Goal: Navigation & Orientation: Find specific page/section

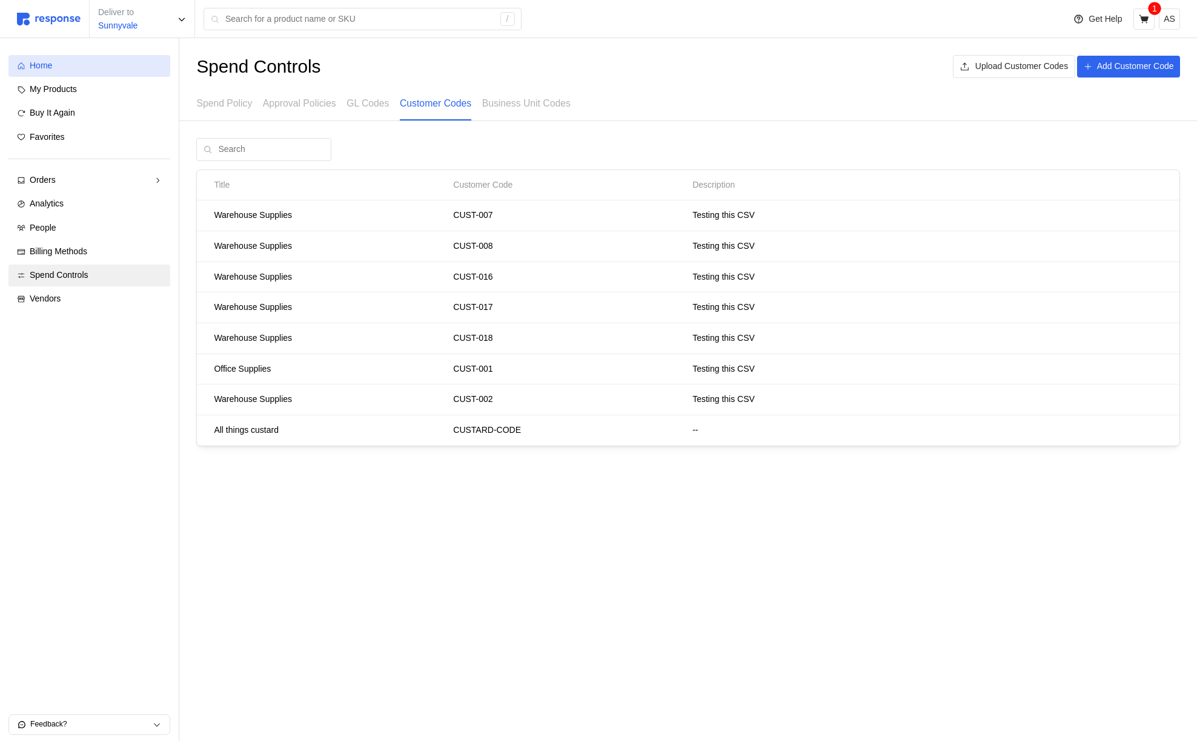
click at [104, 60] on div "Home" at bounding box center [96, 65] width 132 height 13
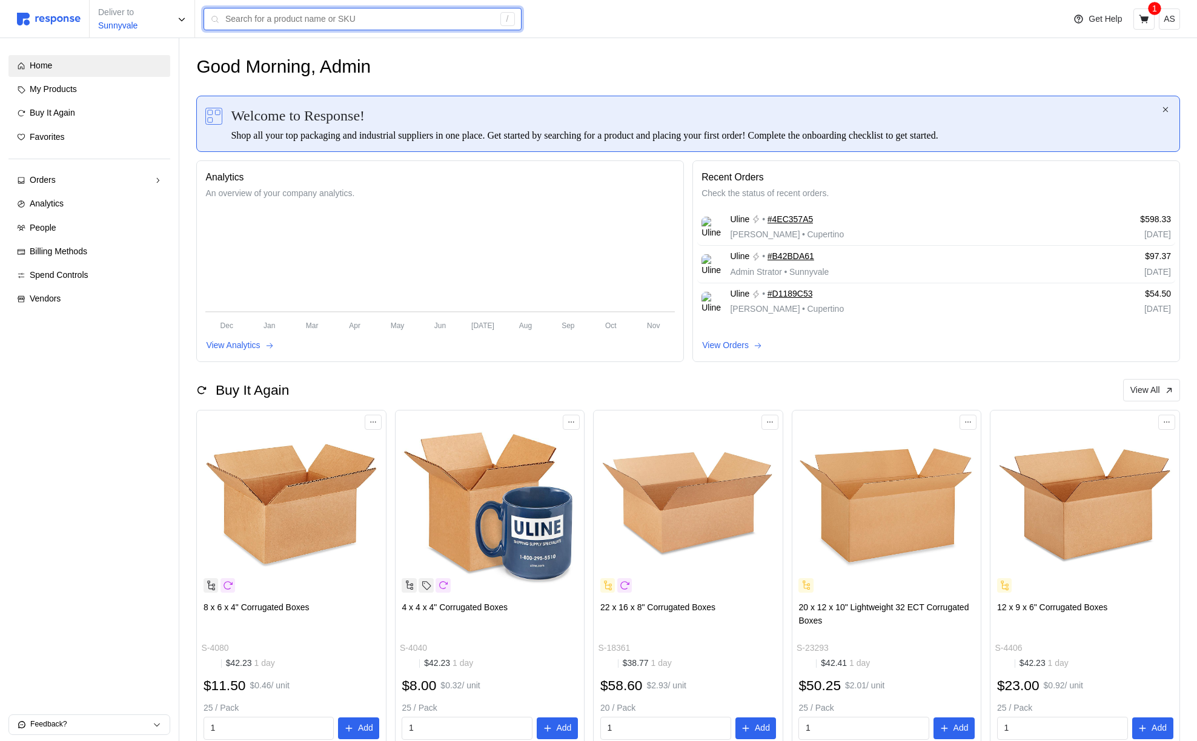
click at [291, 22] on input "text" at bounding box center [359, 19] width 268 height 22
click at [126, 91] on div "My Products" at bounding box center [96, 89] width 132 height 13
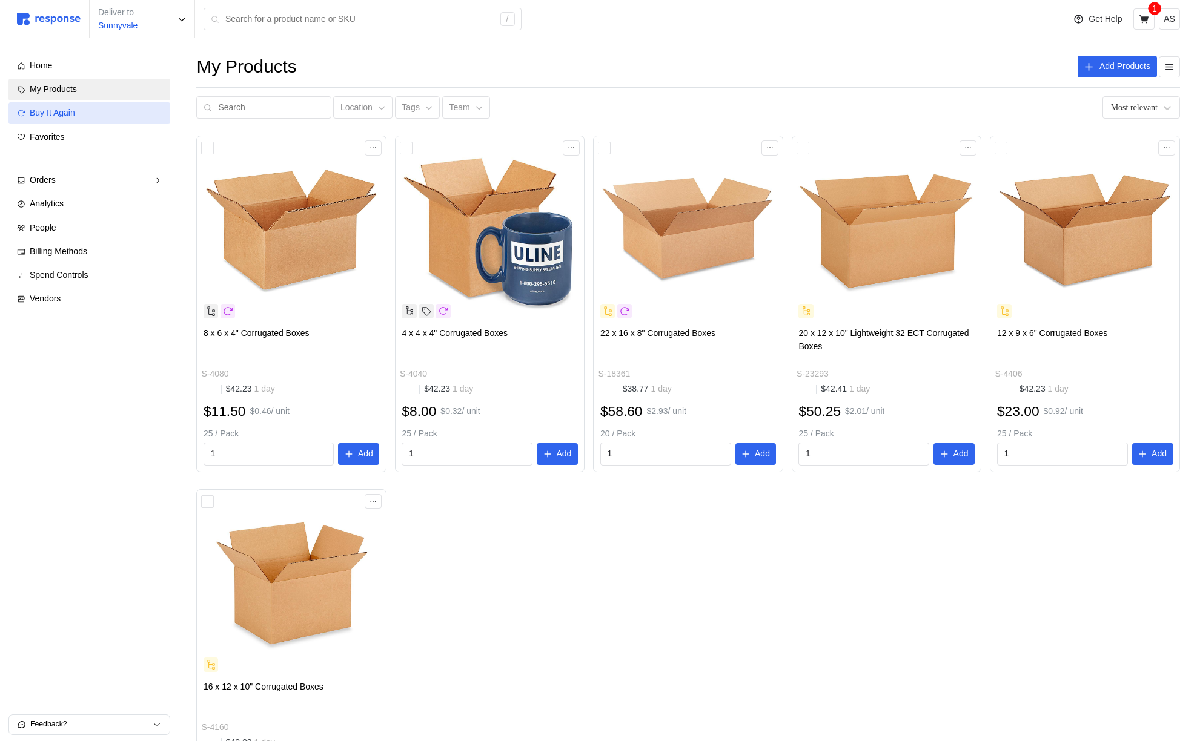
click at [87, 112] on div "Buy It Again" at bounding box center [96, 113] width 132 height 13
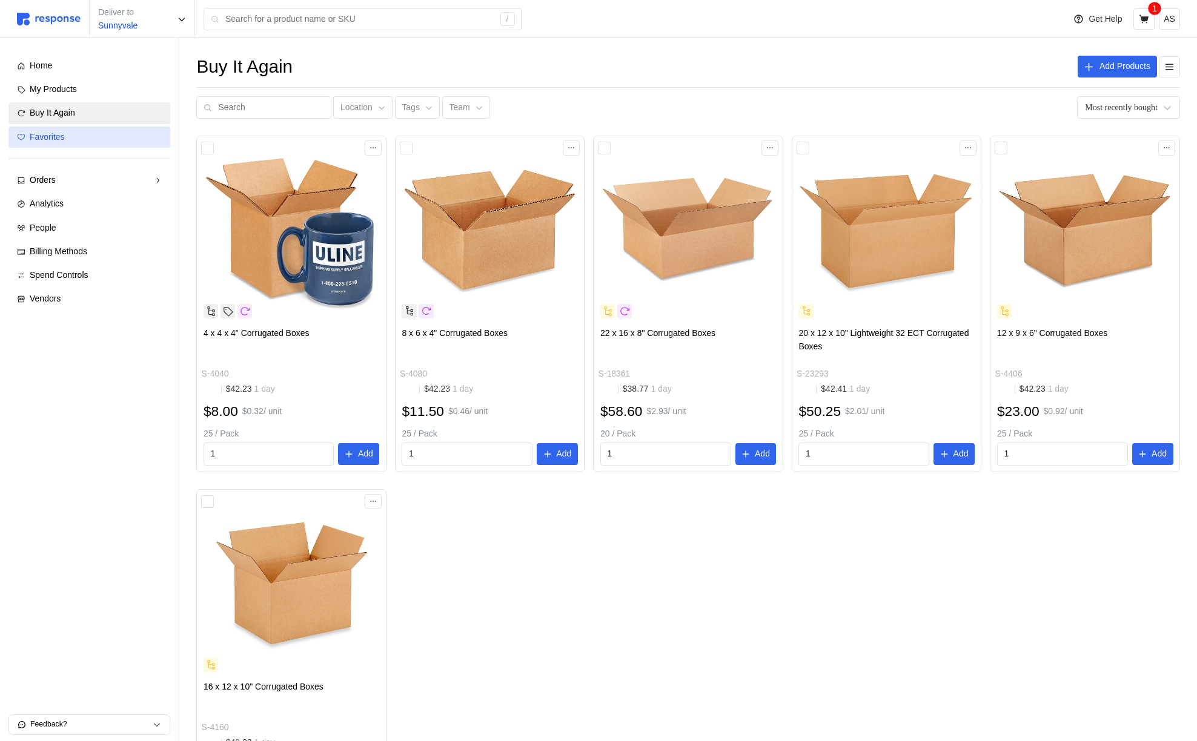
click at [80, 139] on div "Favorites" at bounding box center [96, 137] width 132 height 13
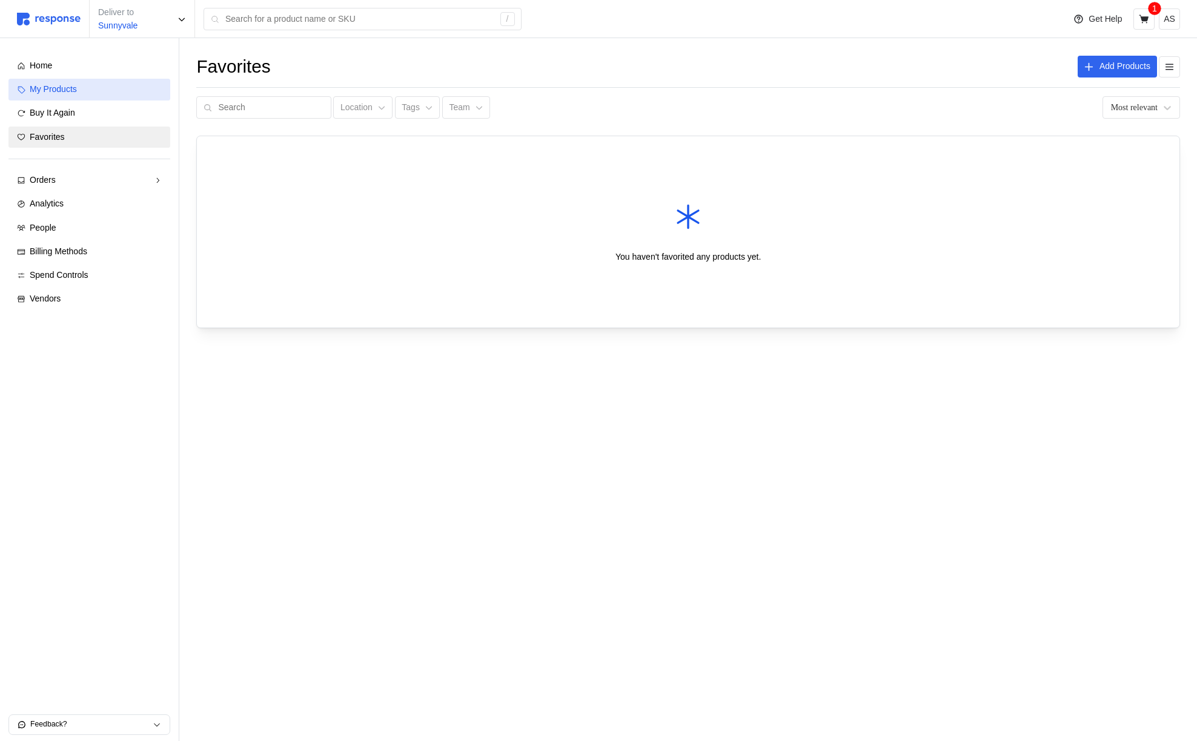
click at [94, 85] on div "My Products" at bounding box center [96, 89] width 132 height 13
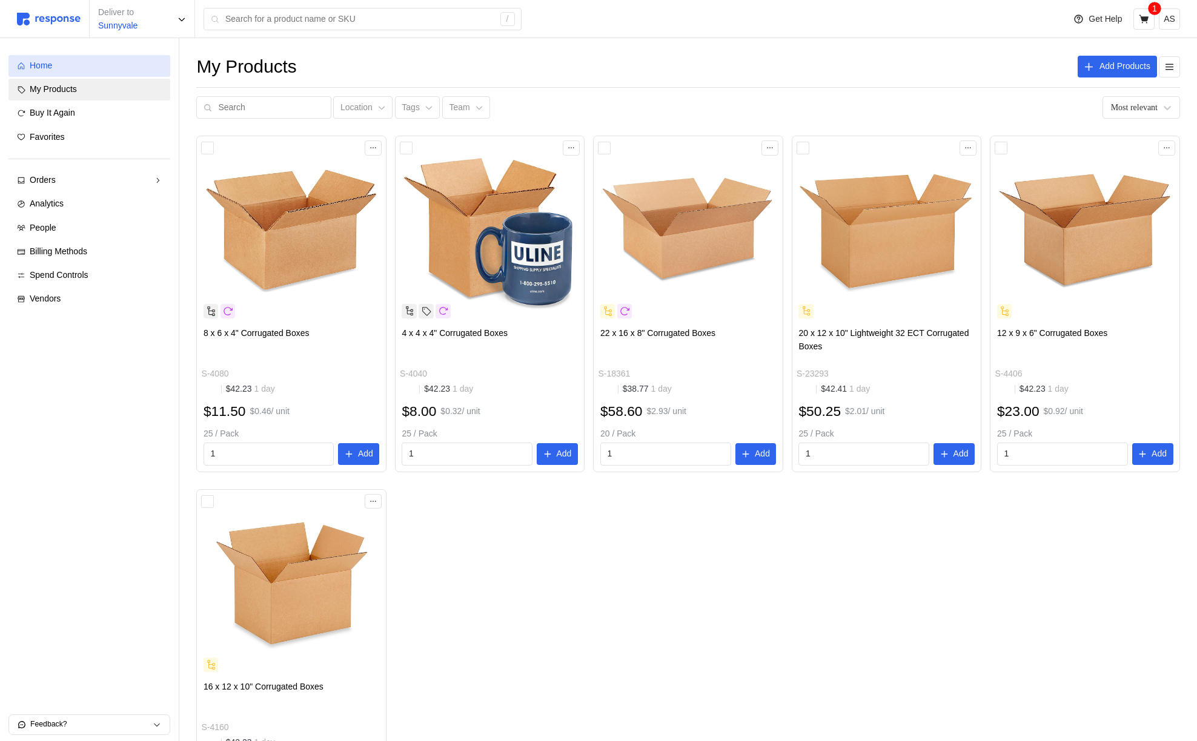
click at [107, 61] on div "Home" at bounding box center [96, 65] width 132 height 13
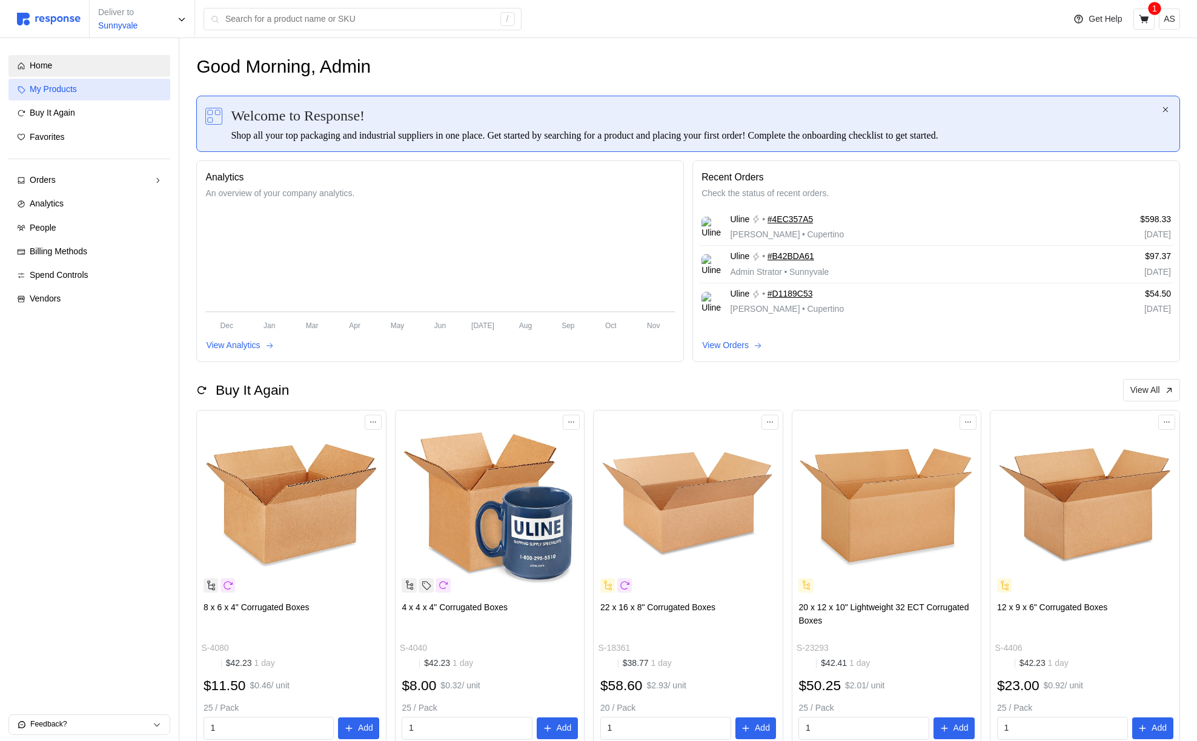
click at [120, 96] on div "My Products" at bounding box center [96, 89] width 132 height 13
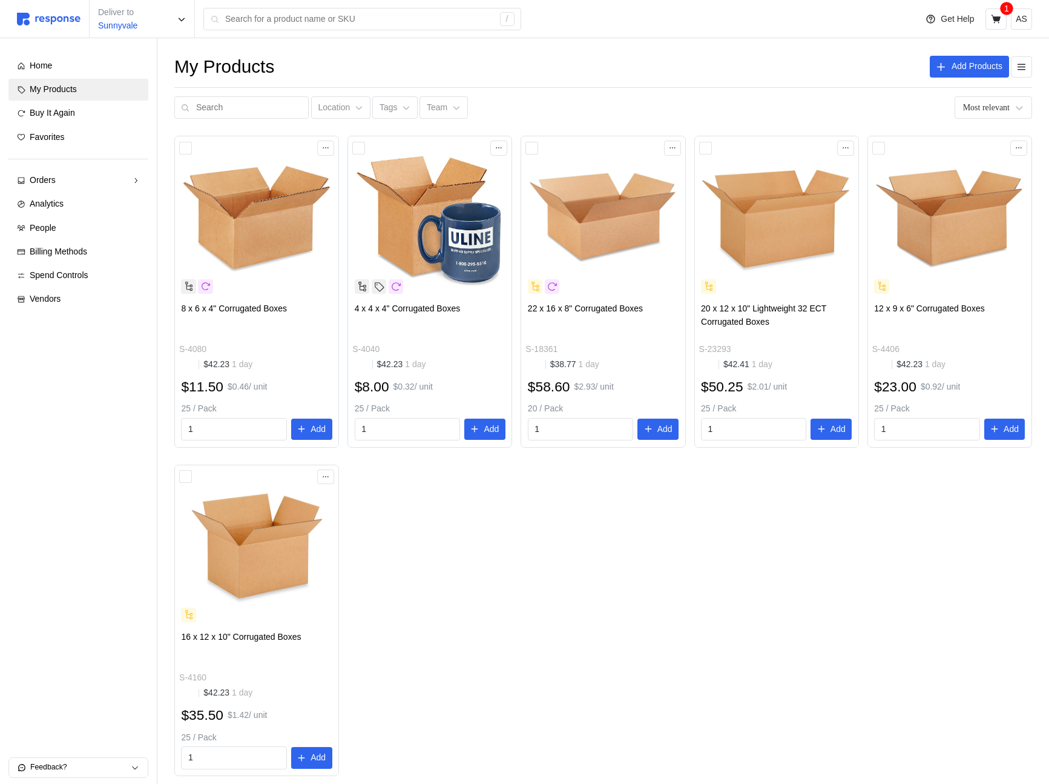
click at [1022, 710] on div "8 x 6 x 4" Corrugated Boxes S-4080 $42.23 1 day $11.50 $0.46 / unit 25 / Pack 1…" at bounding box center [603, 456] width 858 height 640
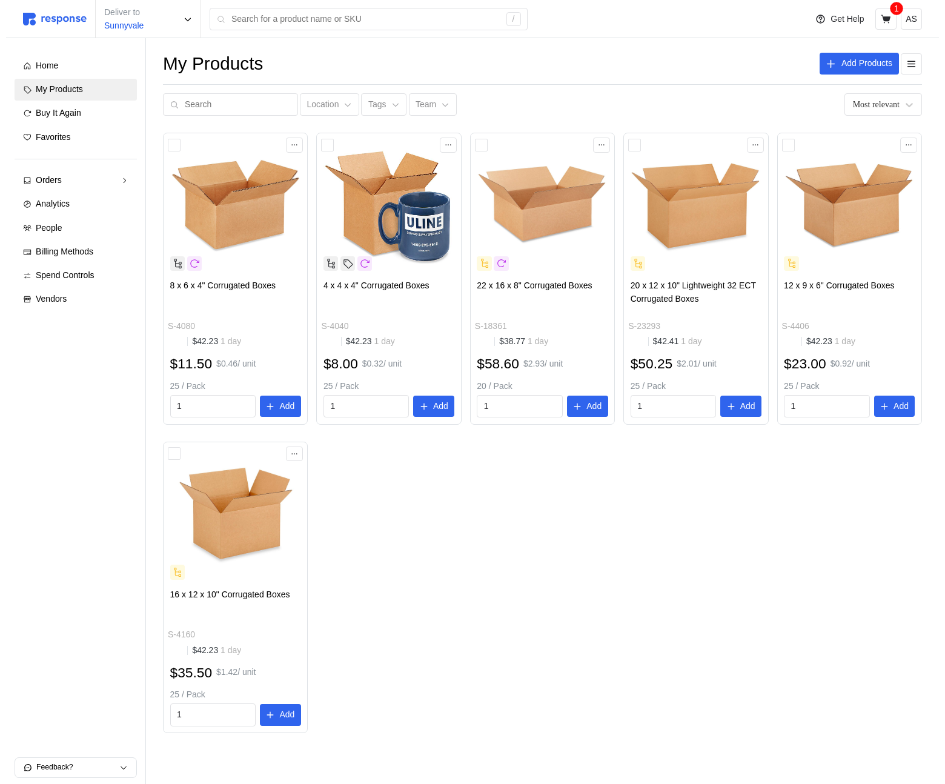
scroll to position [6, 0]
